Goal: Use online tool/utility: Utilize a website feature to perform a specific function

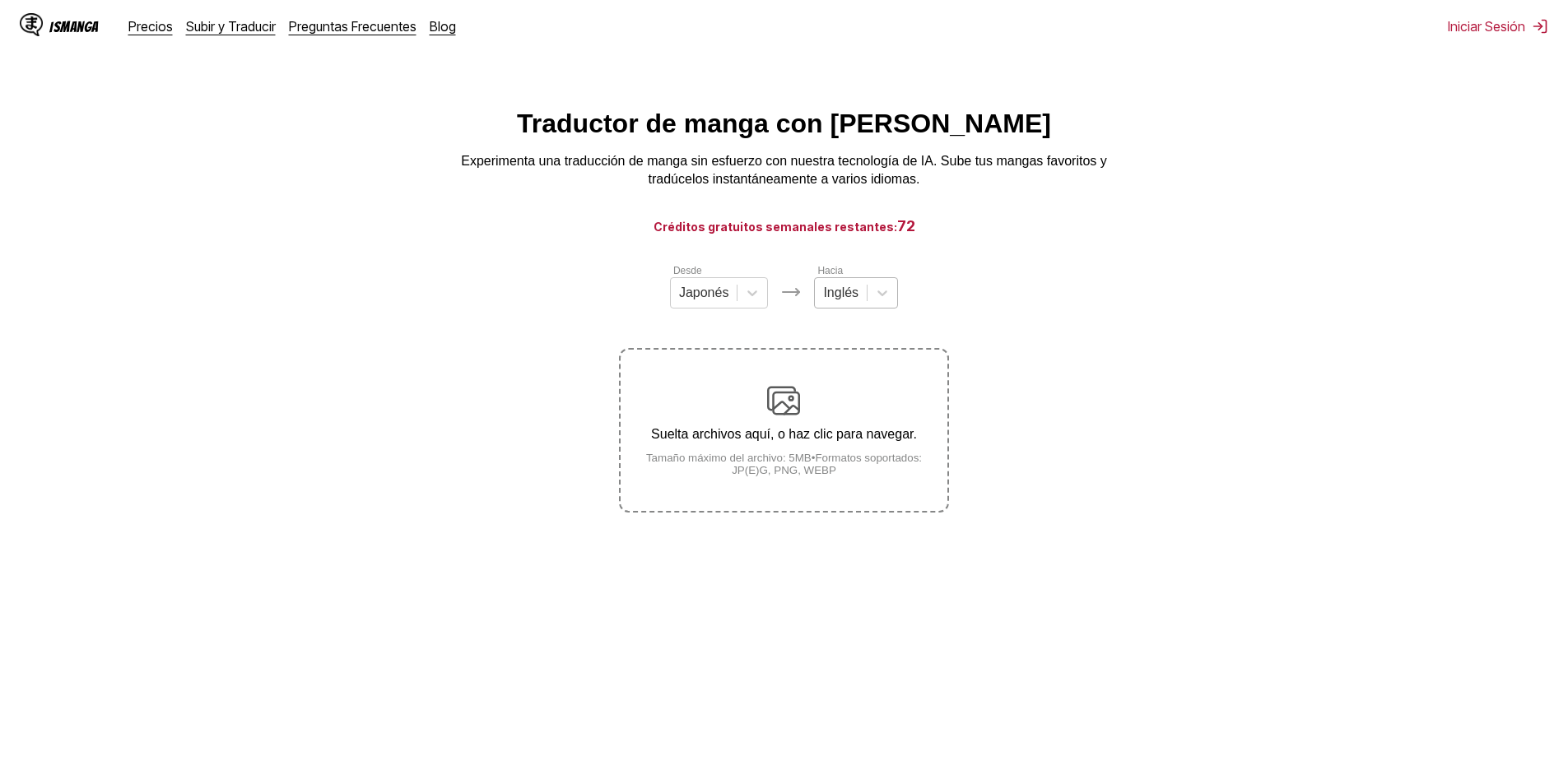
click at [852, 302] on div at bounding box center [840, 293] width 36 height 18
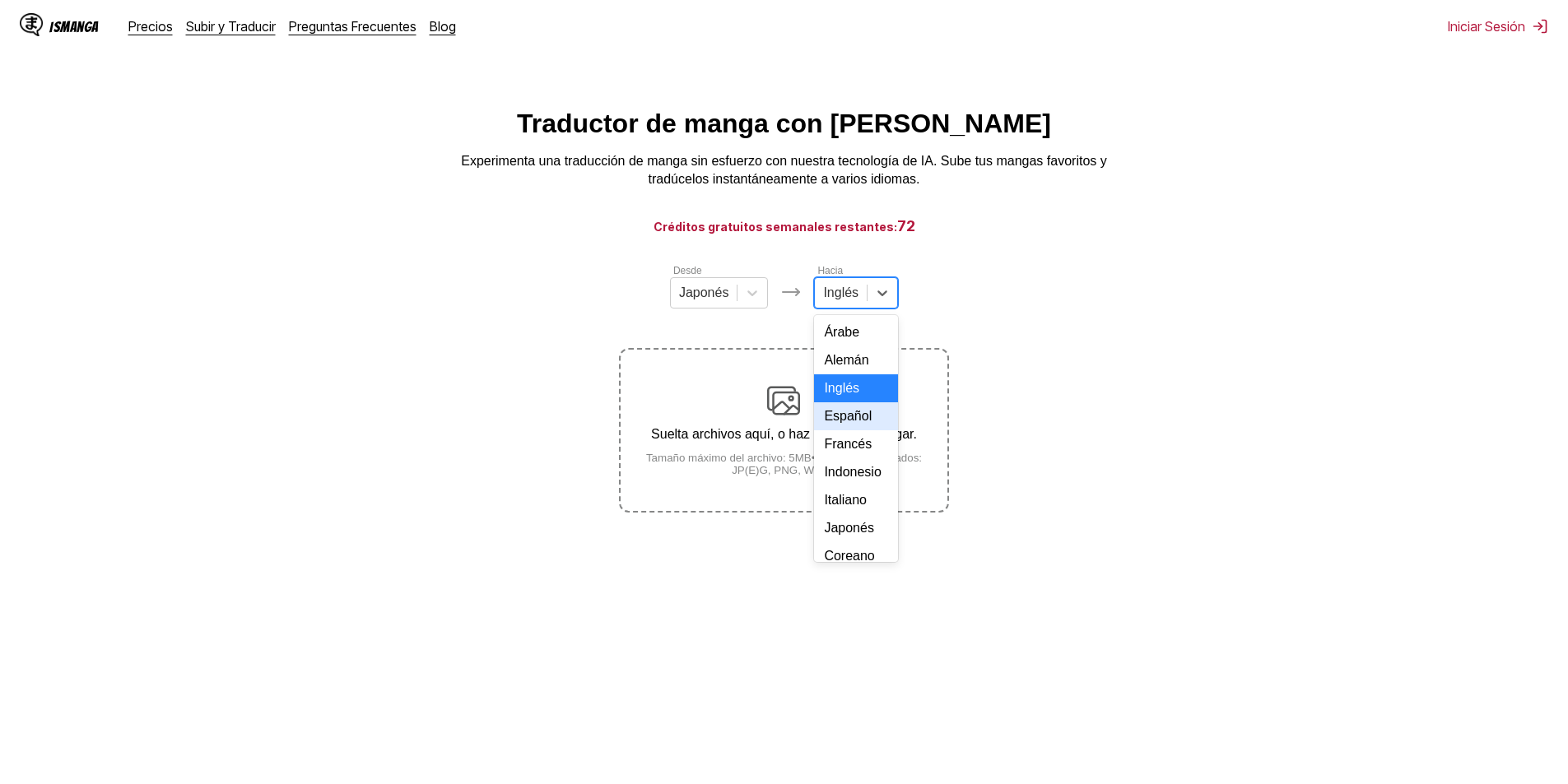
click at [848, 430] on div "Español" at bounding box center [856, 416] width 84 height 28
click at [838, 416] on div "Suelta archivos aquí, o haz clic para navegar. Tamaño máximo del archivo: 5MB •…" at bounding box center [783, 430] width 326 height 92
click at [0, 0] on input "Suelta archivos aquí, o haz clic para navegar. Tamaño máximo del archivo: 5MB •…" at bounding box center [0, 0] width 0 height 0
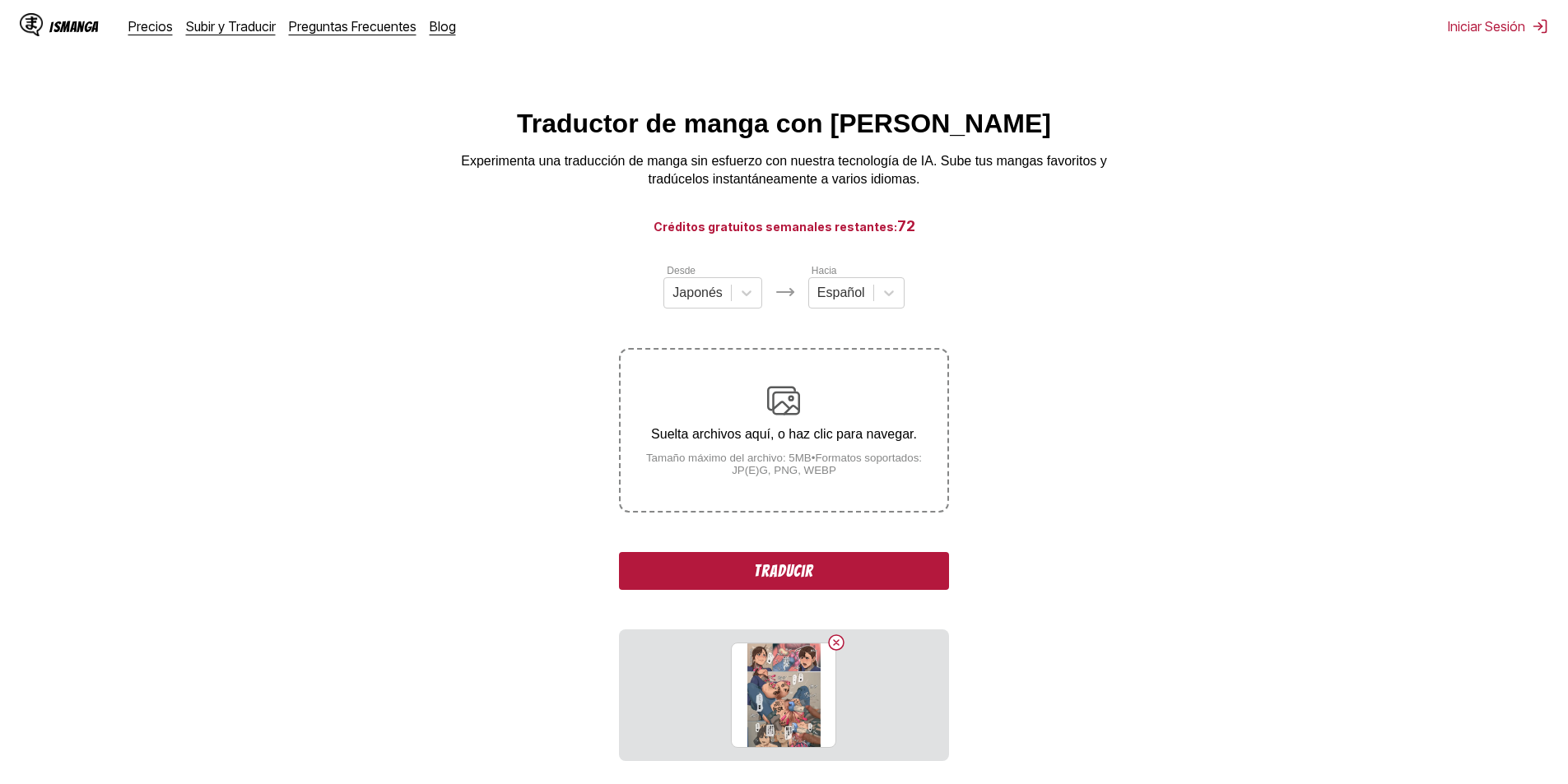
click at [843, 587] on button "Traducir" at bounding box center [783, 571] width 329 height 38
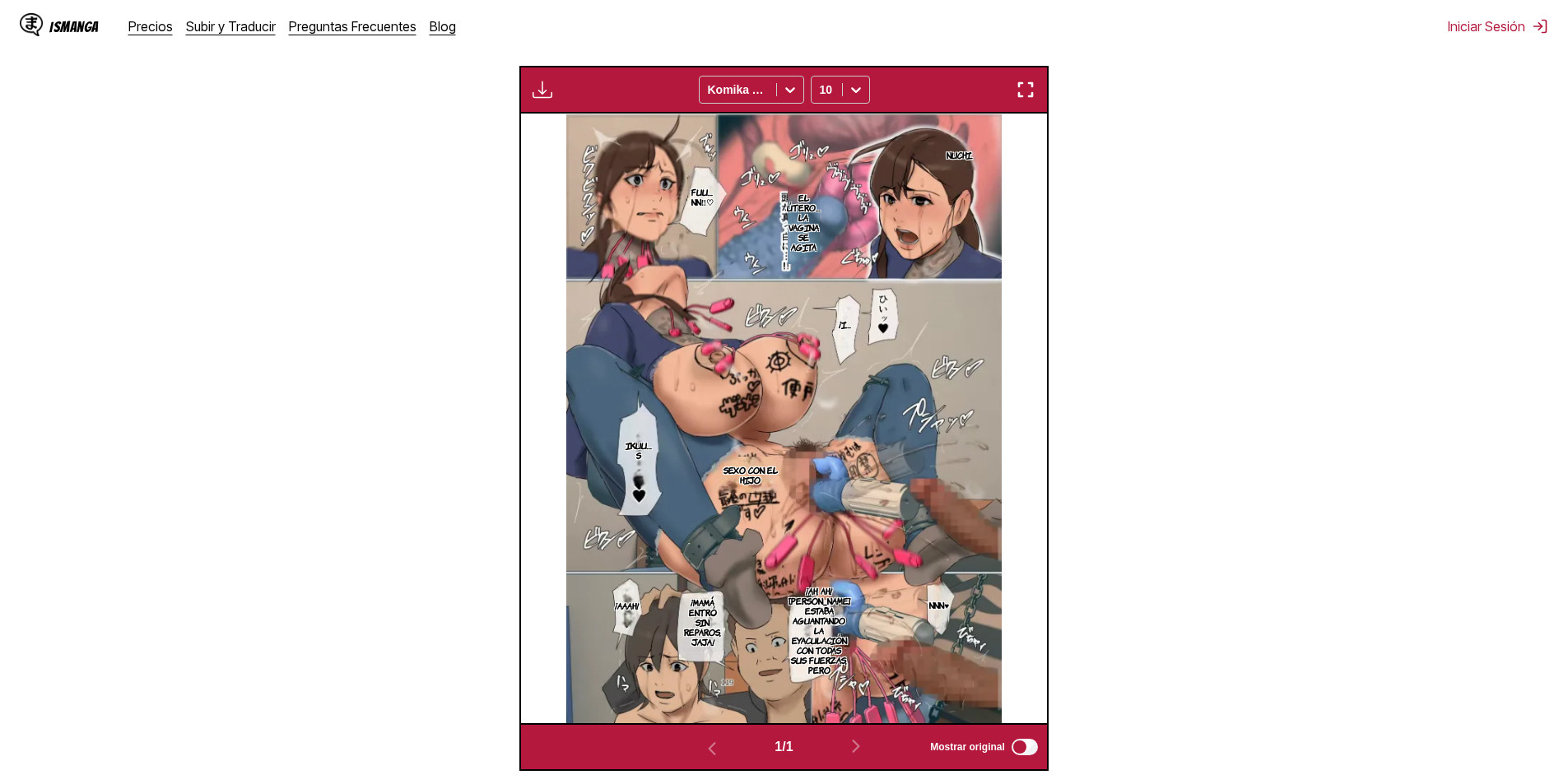
click at [693, 195] on p "Fuu…nn‼♡" at bounding box center [702, 196] width 33 height 26
click at [692, 235] on img at bounding box center [784, 418] width 435 height 610
click at [663, 214] on img at bounding box center [784, 418] width 435 height 610
click at [782, 183] on icon "close-tooltip" at bounding box center [785, 178] width 12 height 12
click at [647, 452] on p "Ikuu… S" at bounding box center [638, 449] width 33 height 26
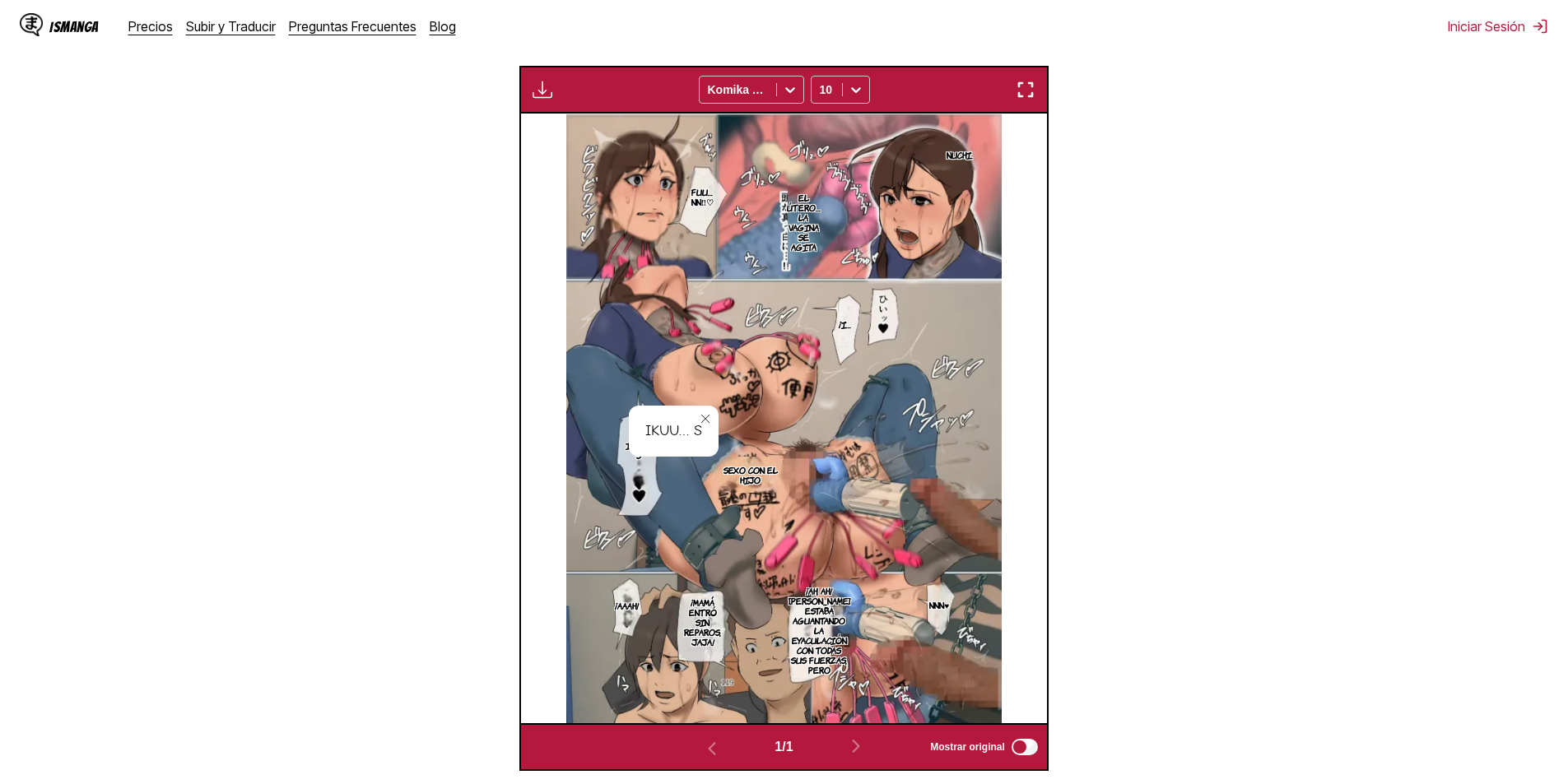
click at [695, 207] on p "Fuu…nn‼♡" at bounding box center [702, 196] width 33 height 26
drag, startPoint x: 1006, startPoint y: 291, endPoint x: 934, endPoint y: 304, distance: 73.2
click at [1005, 292] on div "Nuchi. Fuu…nn‼♡ Fuu…nn‼♡ El útero… la vagina se agita ¡I… [PERSON_NAME] con el …" at bounding box center [784, 418] width 525 height 610
click at [849, 329] on p "¡I…" at bounding box center [845, 323] width 19 height 16
click at [947, 317] on img at bounding box center [784, 418] width 435 height 610
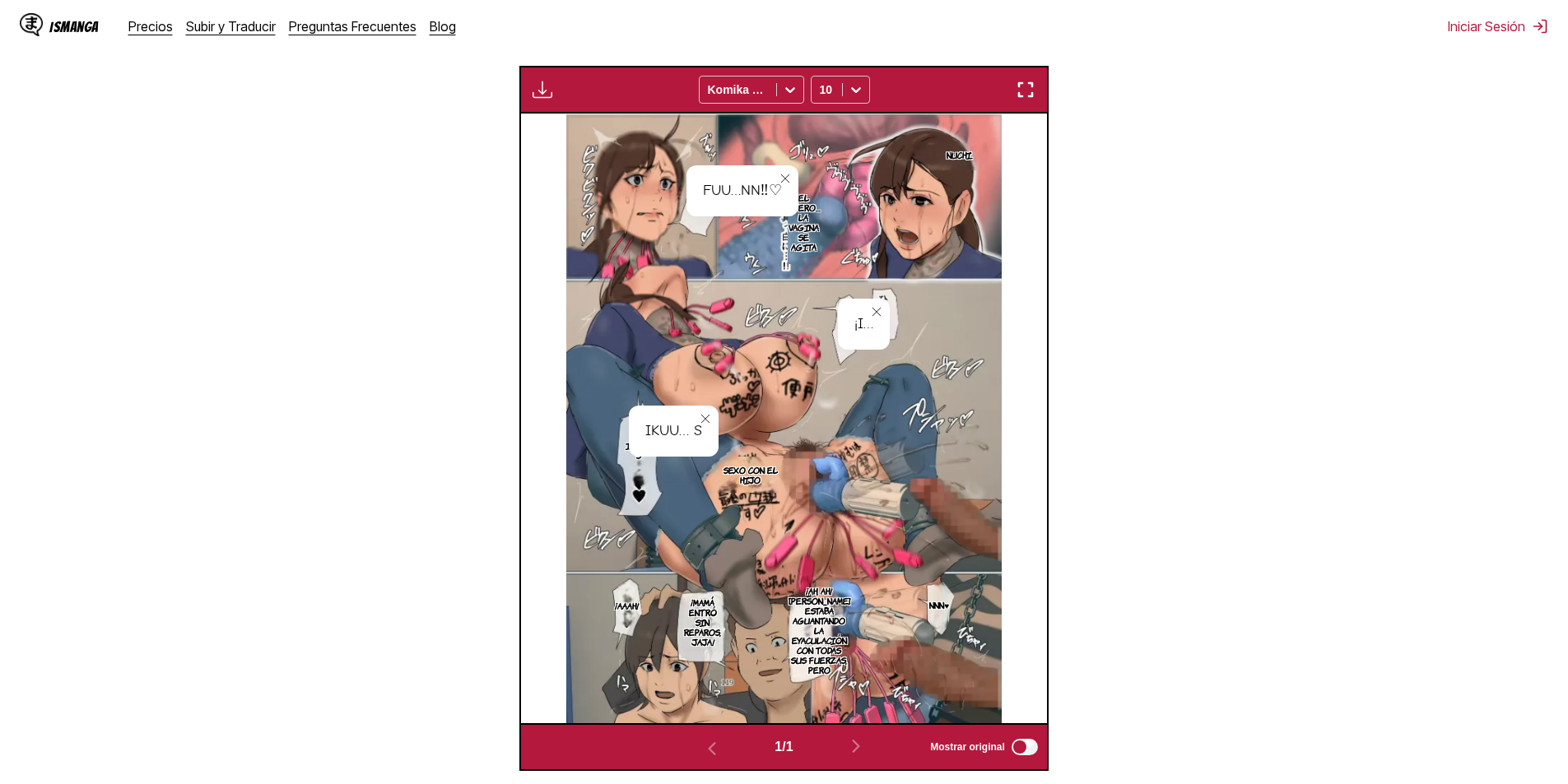
click at [784, 179] on icon "close-tooltip" at bounding box center [785, 178] width 12 height 12
click at [798, 225] on p "El útero… la vagina se agita" at bounding box center [804, 222] width 41 height 66
